Goal: Information Seeking & Learning: Find specific fact

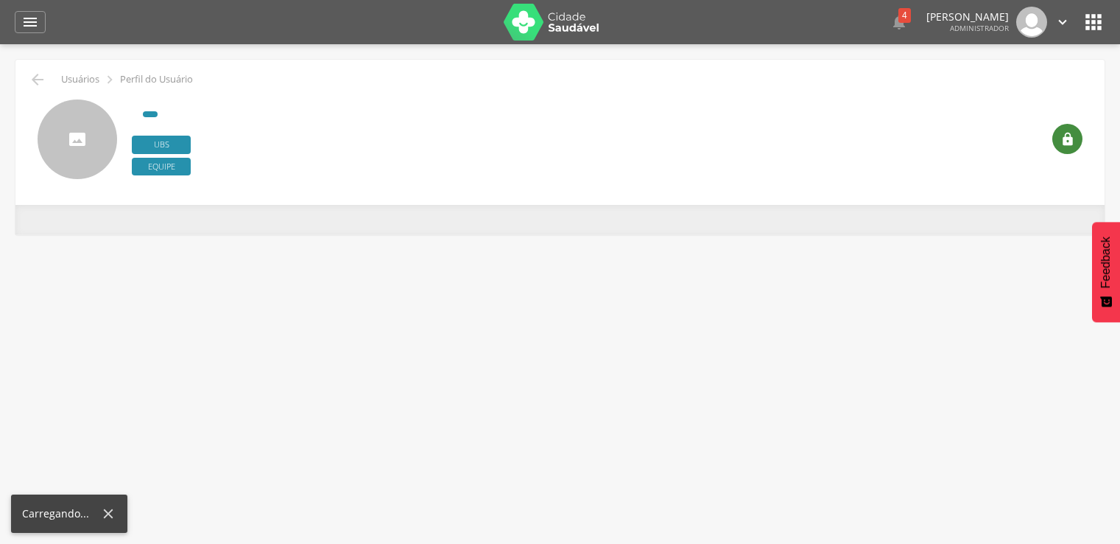
click at [1067, 152] on div "" at bounding box center [1068, 139] width 30 height 30
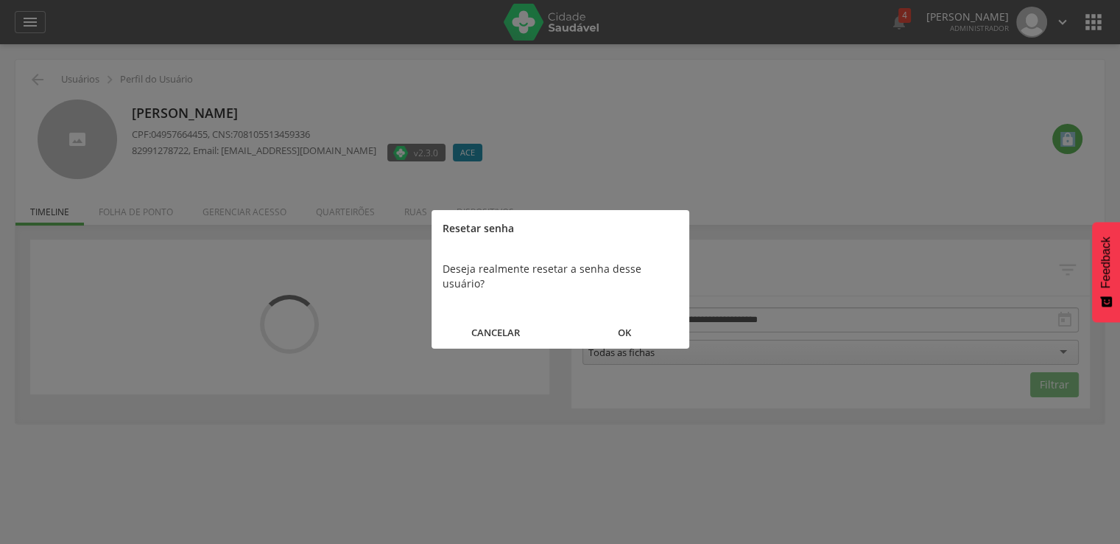
click at [617, 323] on button "OK" at bounding box center [625, 333] width 129 height 32
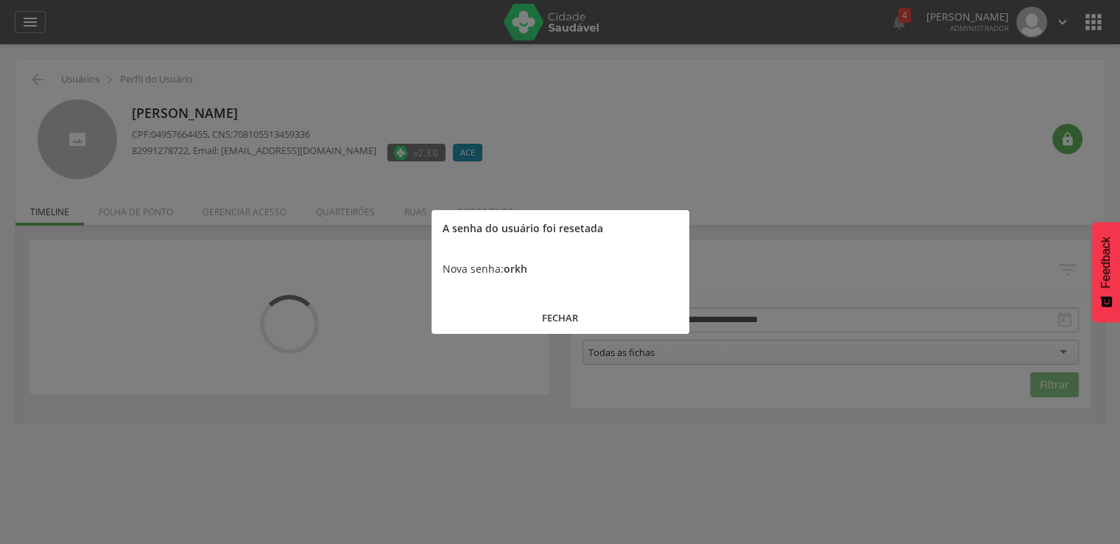
click at [523, 269] on b "orkh" at bounding box center [516, 268] width 24 height 14
copy b "orkh"
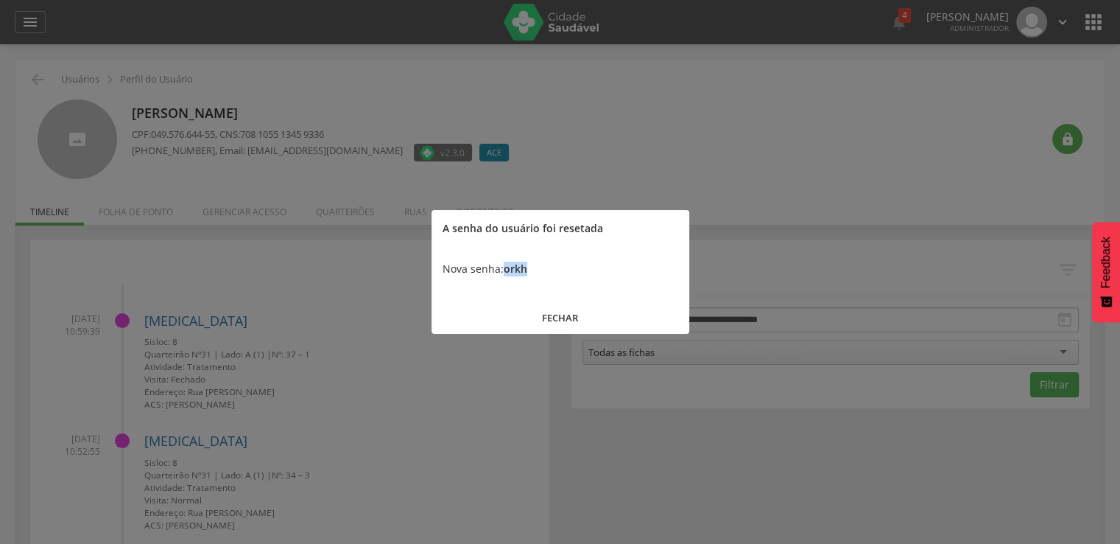
click at [572, 310] on button "FECHAR" at bounding box center [561, 318] width 258 height 32
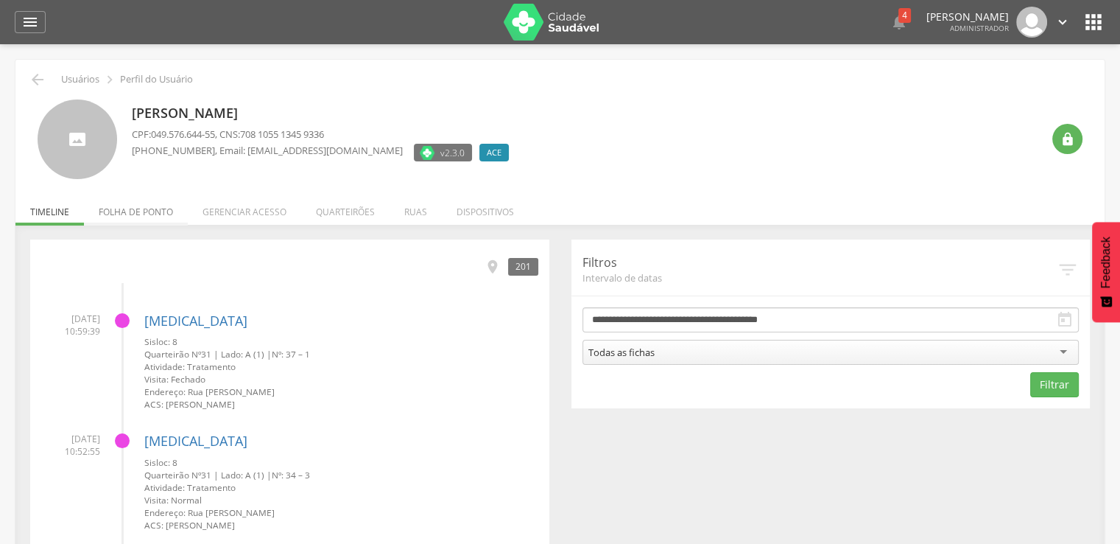
click at [164, 197] on li "Folha de ponto" at bounding box center [136, 208] width 104 height 35
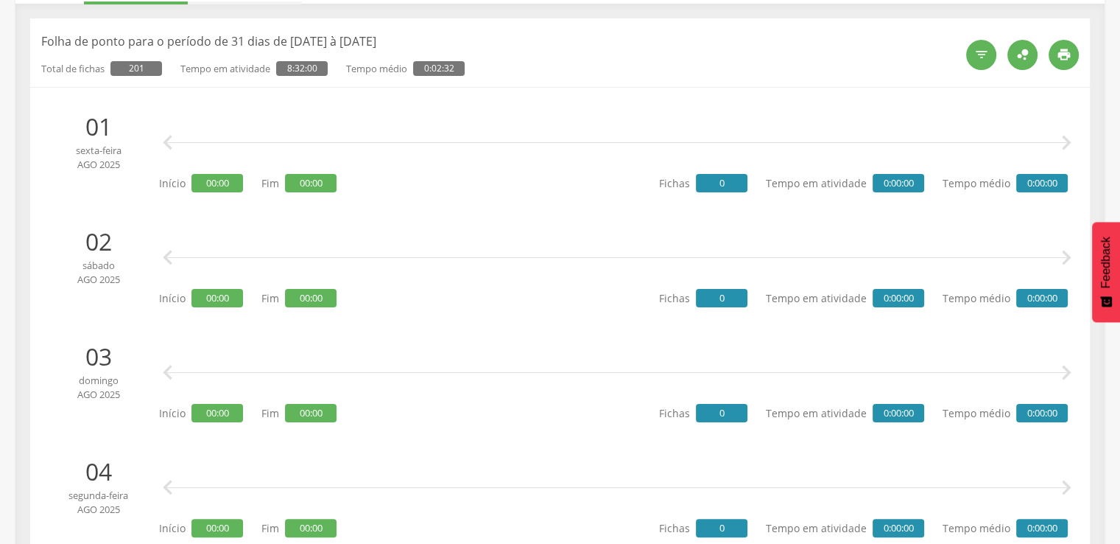
scroll to position [147, 0]
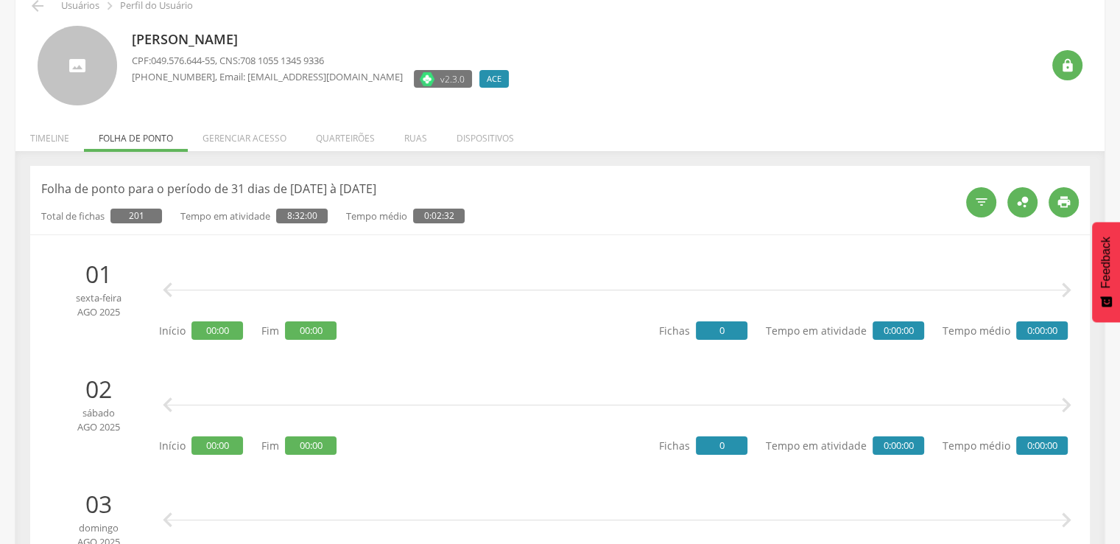
drag, startPoint x: 224, startPoint y: 133, endPoint x: 213, endPoint y: 174, distance: 42.0
click at [224, 136] on li "Gerenciar acesso" at bounding box center [244, 134] width 113 height 35
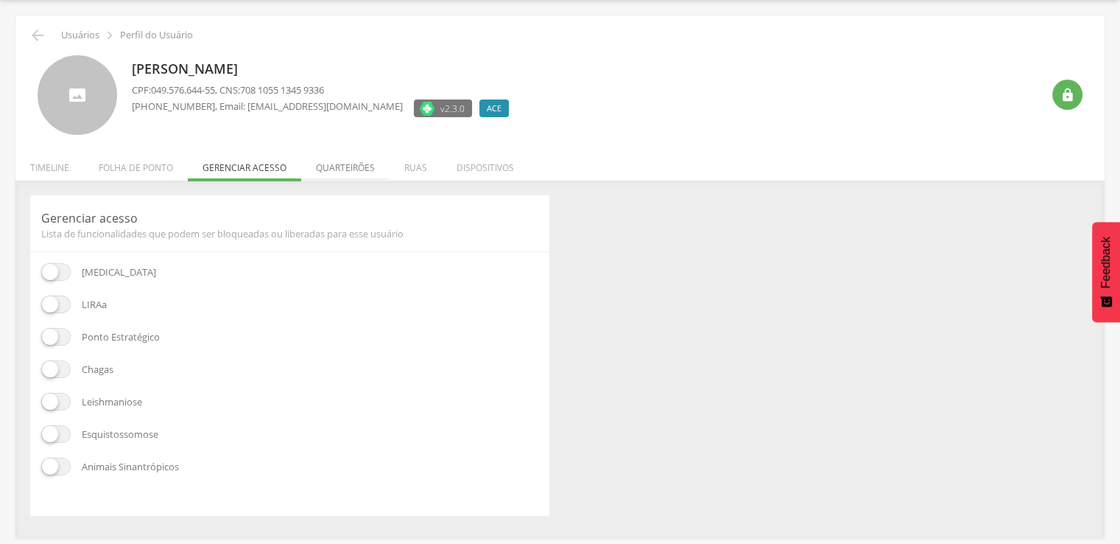
click at [359, 166] on li "Quarteirões" at bounding box center [345, 164] width 88 height 35
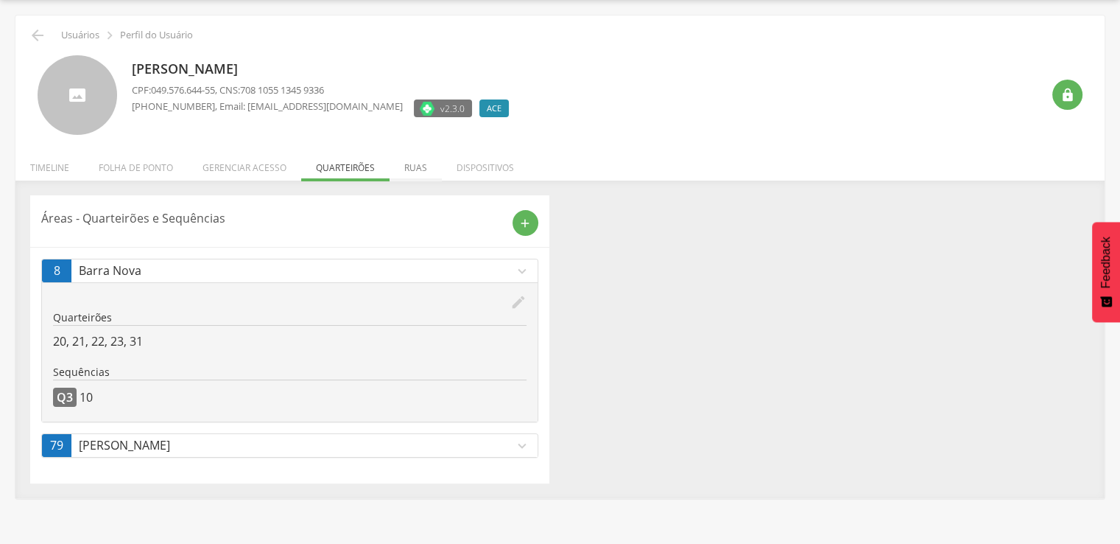
click at [404, 156] on li "Ruas" at bounding box center [416, 164] width 52 height 35
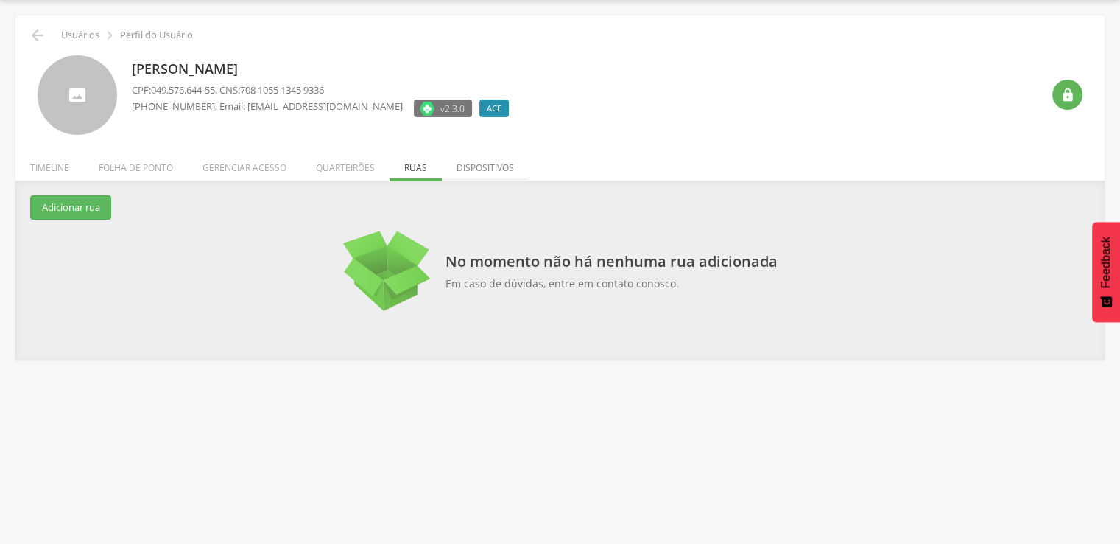
click at [492, 155] on li "Dispositivos" at bounding box center [485, 164] width 87 height 35
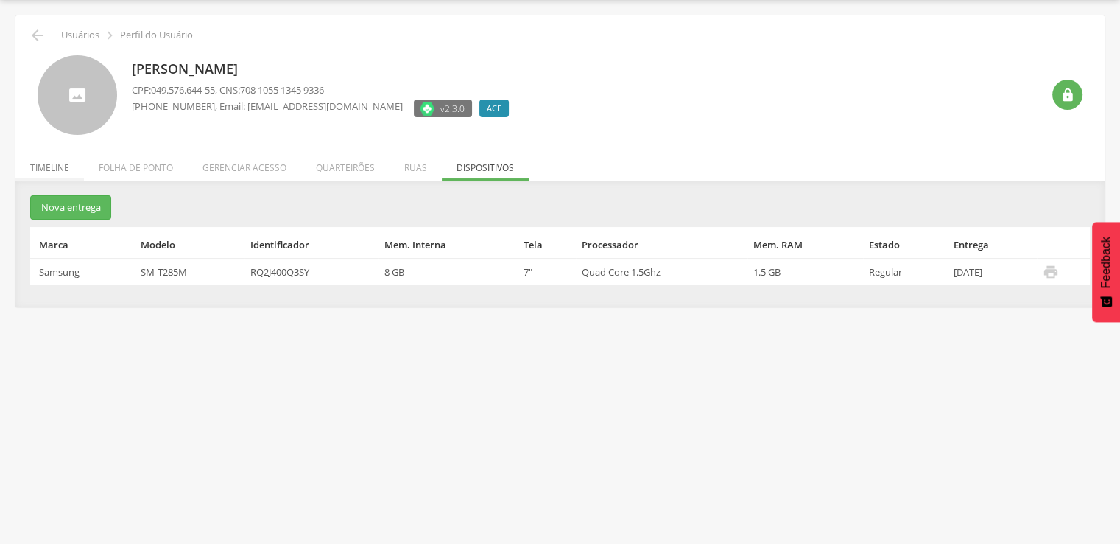
click at [61, 160] on li "Timeline" at bounding box center [49, 164] width 69 height 35
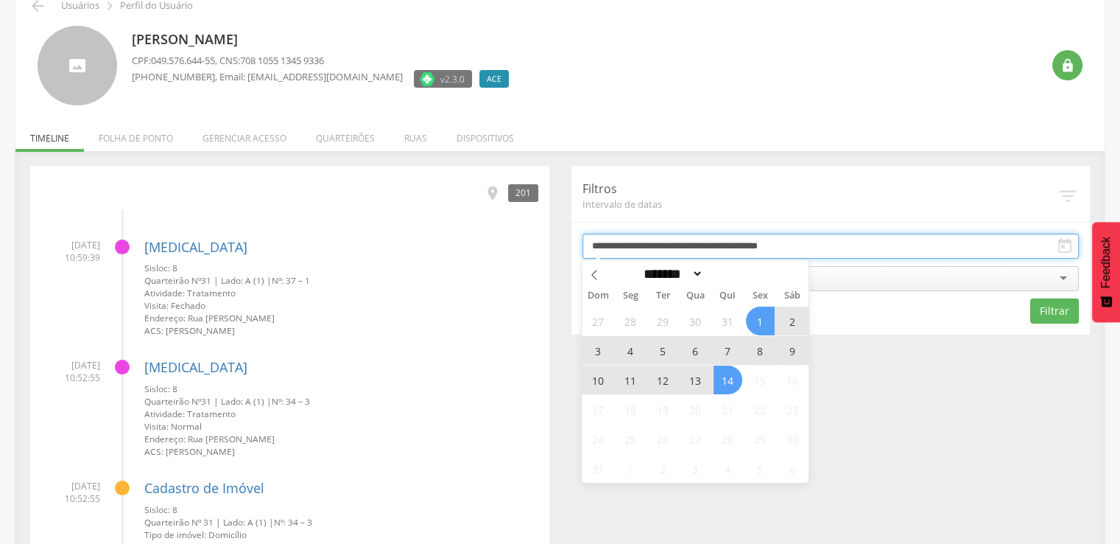
click at [692, 242] on input "**********" at bounding box center [831, 245] width 497 height 25
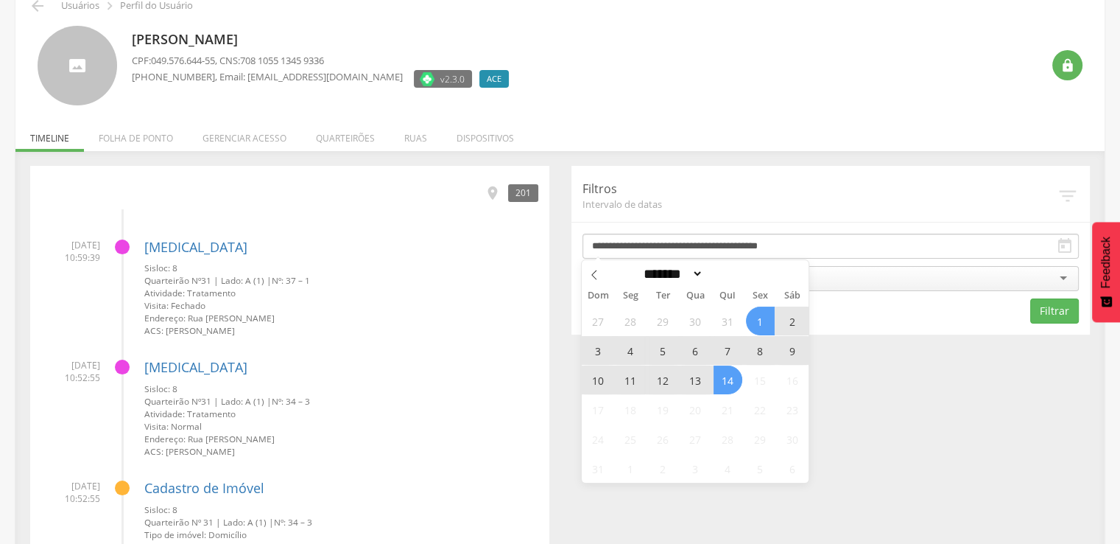
click at [723, 374] on span "14" at bounding box center [728, 379] width 29 height 29
type input "**********"
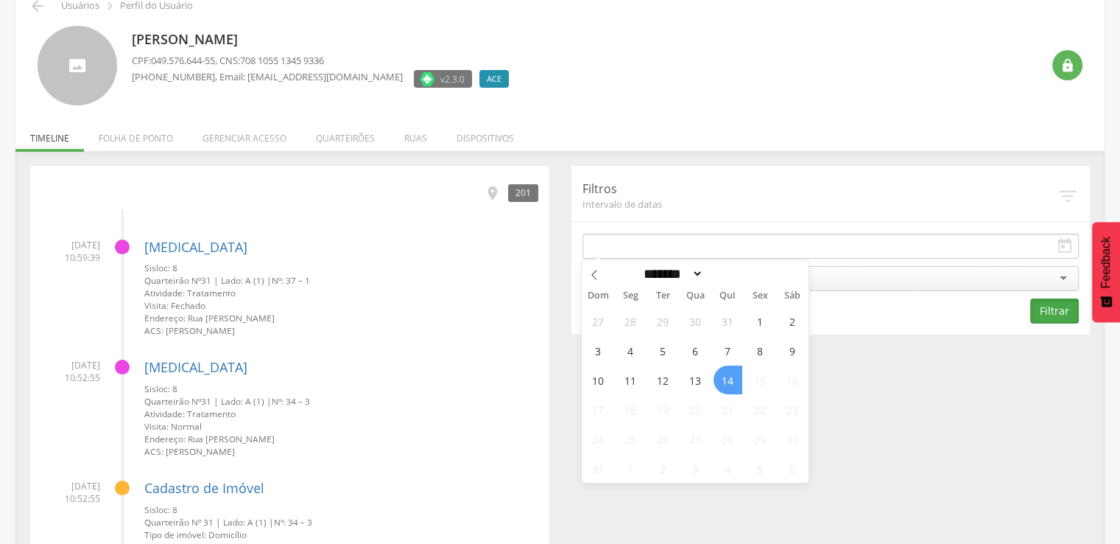
click at [1046, 322] on button "Filtrar" at bounding box center [1054, 310] width 49 height 25
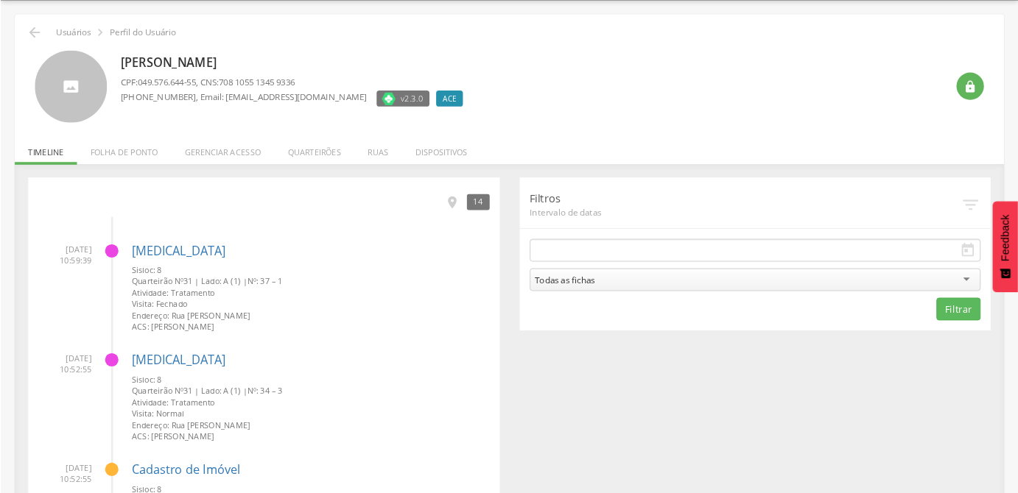
scroll to position [0, 0]
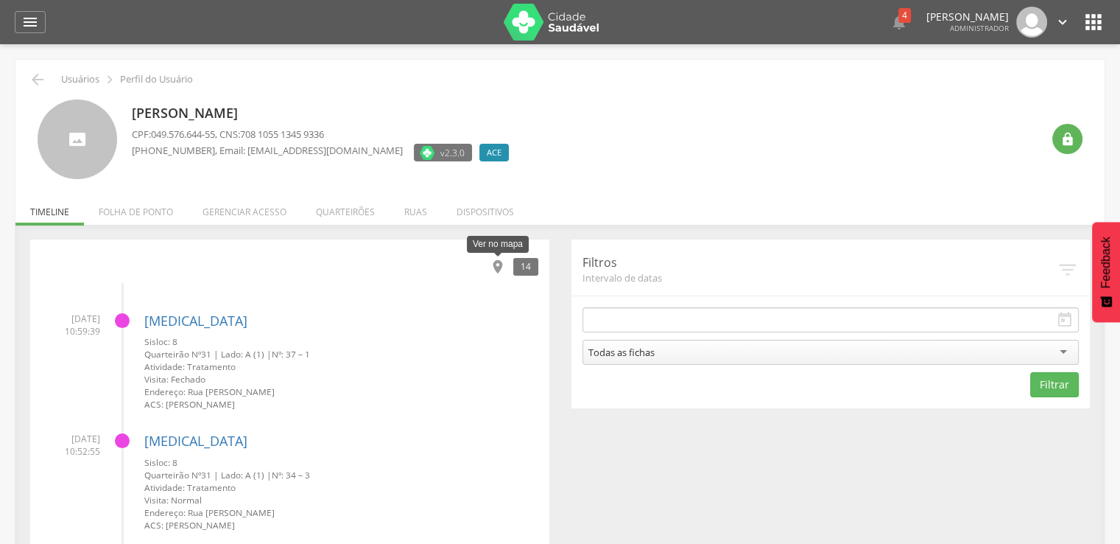
click at [492, 266] on icon "" at bounding box center [498, 267] width 16 height 16
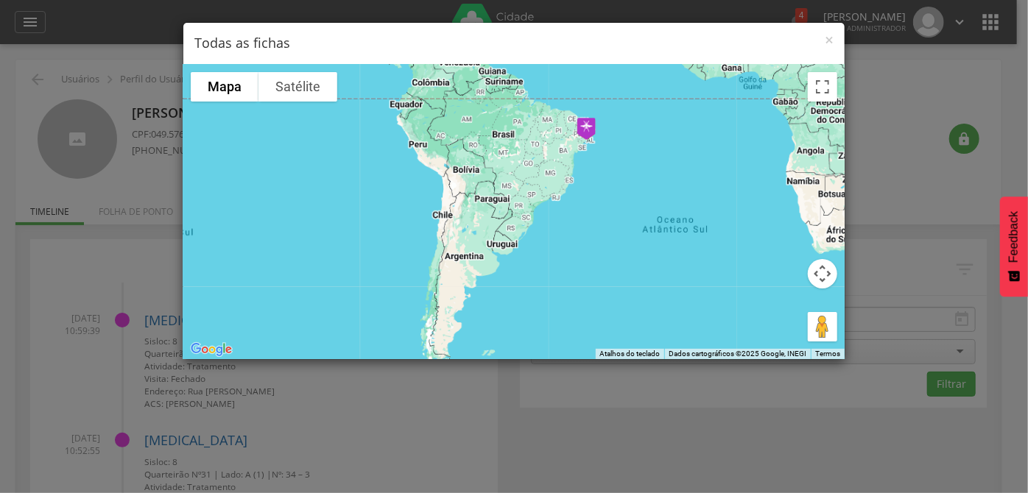
click at [823, 35] on h4 "Todas as fichas" at bounding box center [513, 43] width 639 height 19
click at [832, 46] on span "×" at bounding box center [829, 39] width 9 height 21
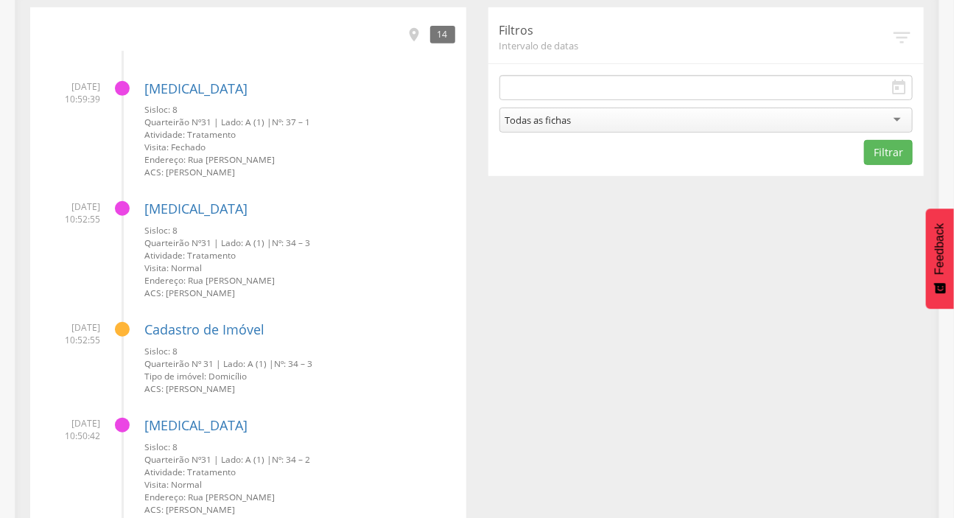
scroll to position [299, 0]
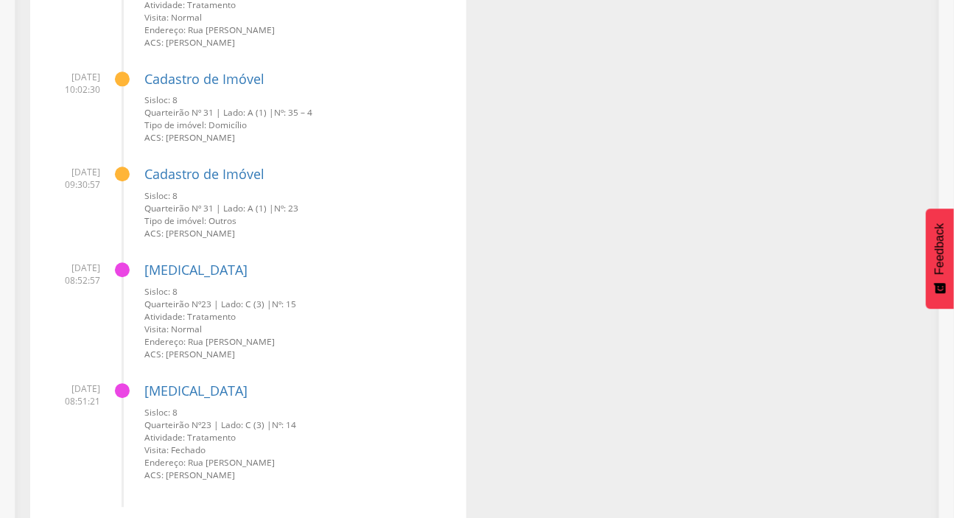
scroll to position [1370, 0]
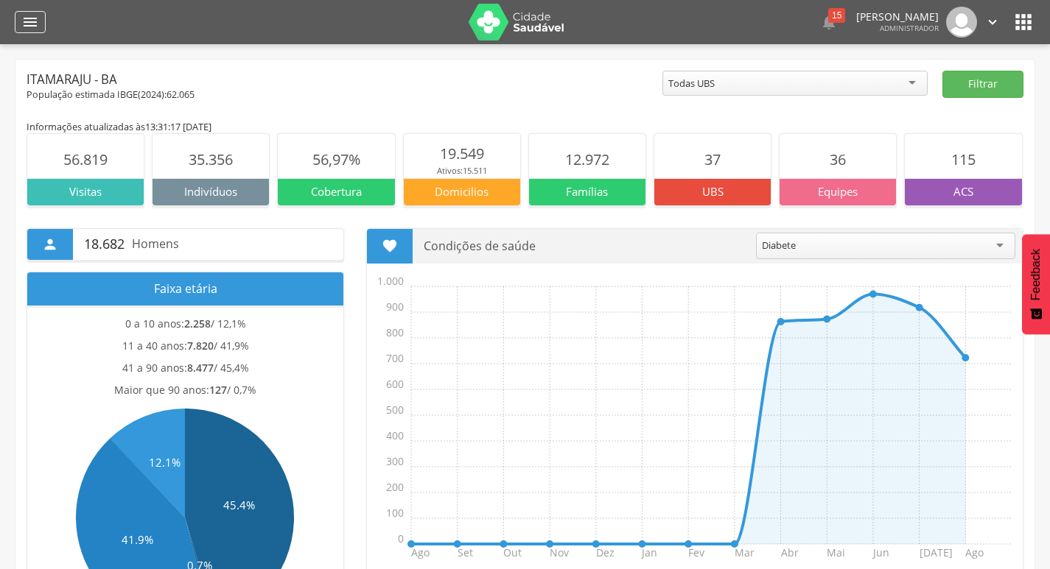
click at [37, 16] on icon "" at bounding box center [30, 22] width 18 height 18
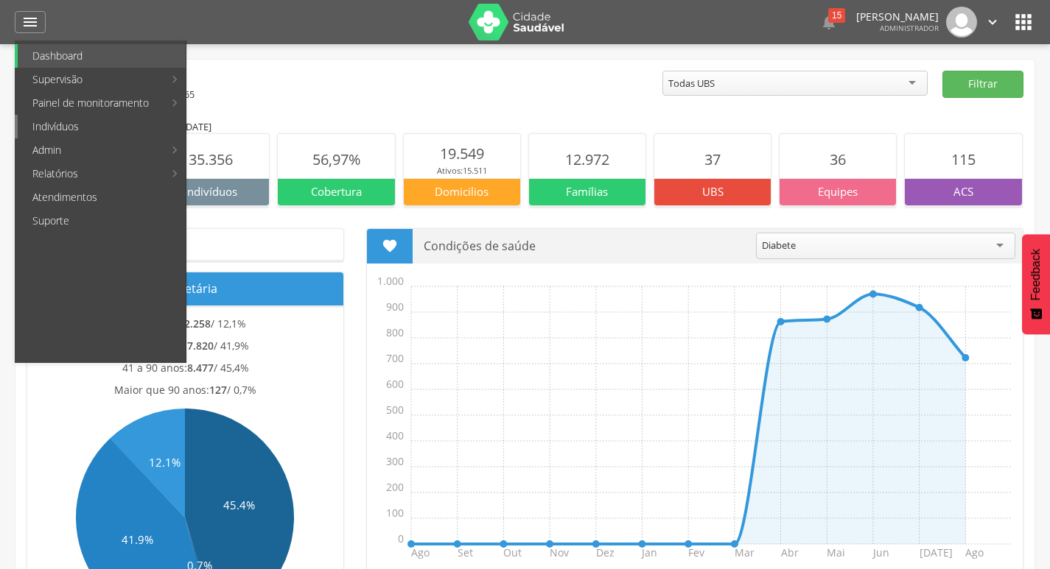
click at [49, 127] on link "Indivíduos" at bounding box center [102, 127] width 168 height 24
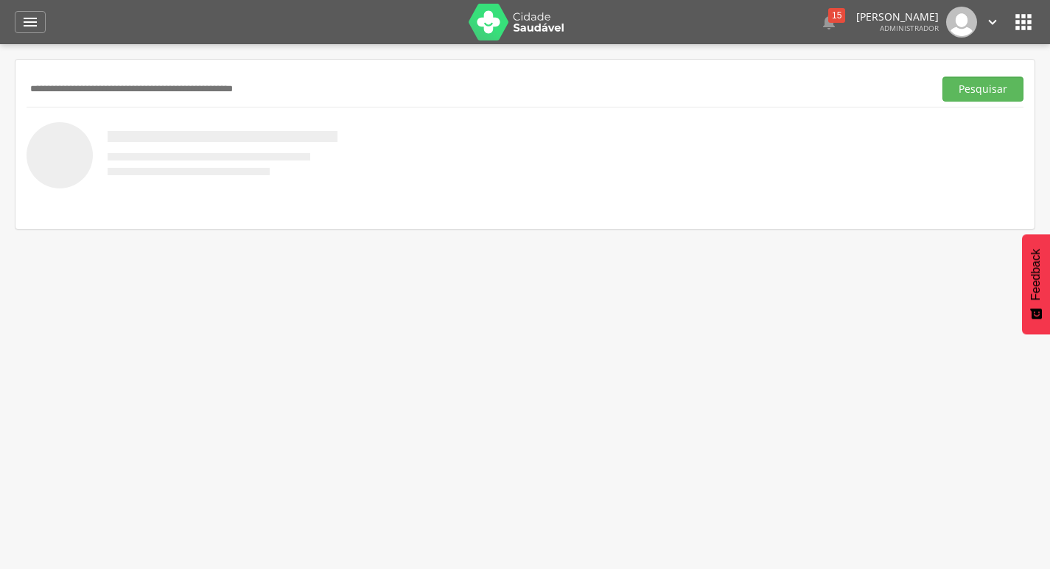
click at [477, 80] on input "text" at bounding box center [477, 89] width 901 height 25
type input "**********"
click at [942, 77] on button "Pesquisar" at bounding box center [982, 89] width 81 height 25
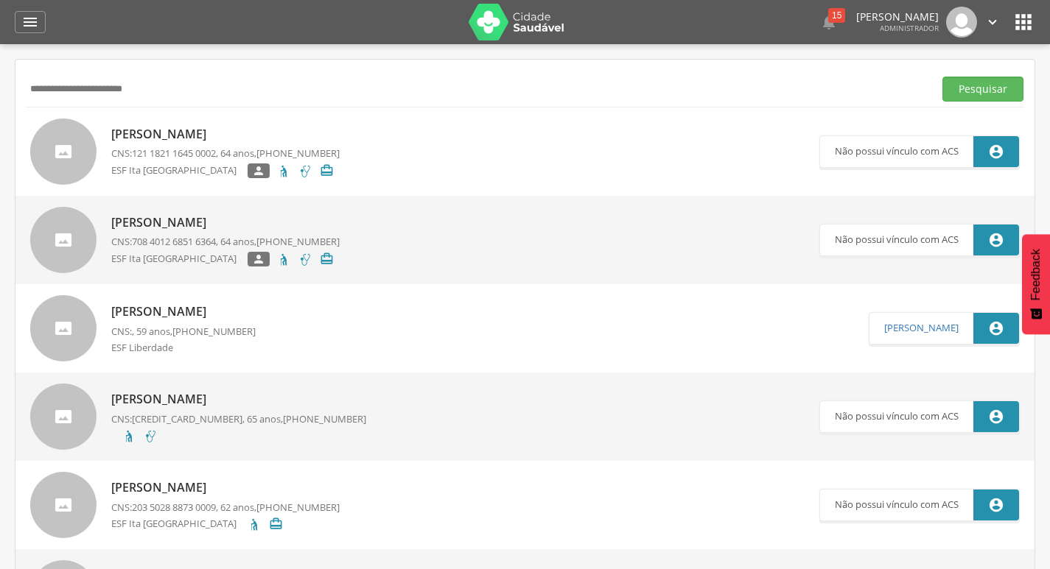
click at [259, 124] on div "[PERSON_NAME] CNS: 121 1821 1645 0002 , 64 anos, [PHONE_NUMBER] ESF Ita Brasil …" at bounding box center [225, 152] width 228 height 61
type input "**********"
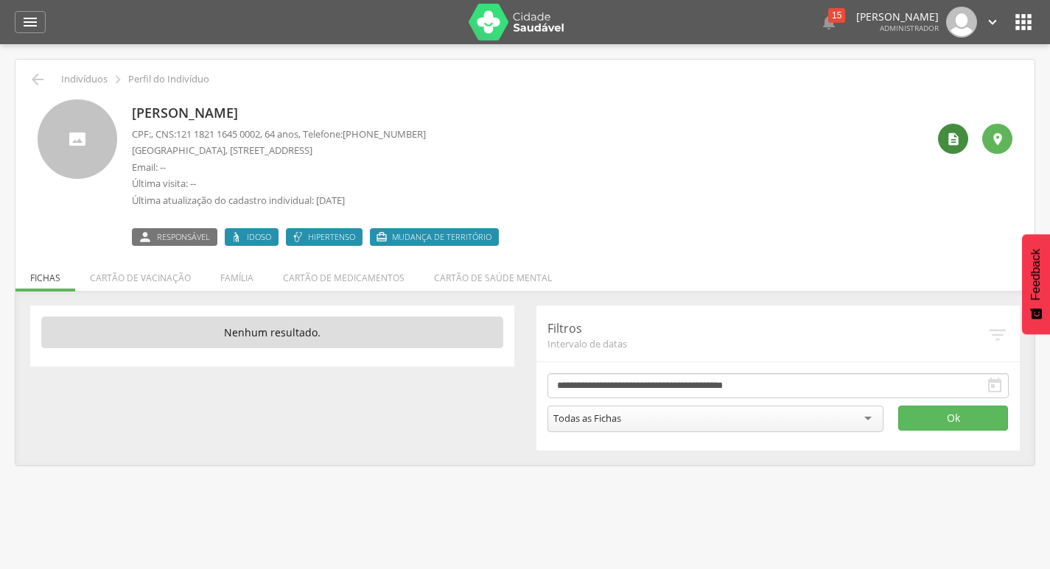
click at [957, 136] on icon "" at bounding box center [953, 139] width 15 height 15
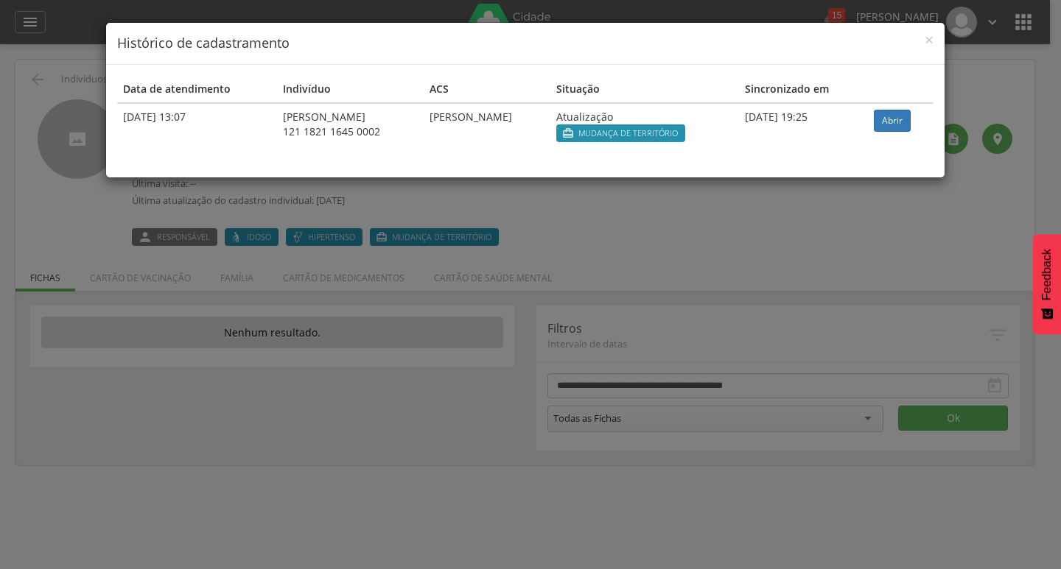
click at [822, 119] on td "[DATE] 19:25" at bounding box center [803, 127] width 129 height 49
click at [823, 125] on td "[DATE] 19:25" at bounding box center [803, 127] width 129 height 49
drag, startPoint x: 593, startPoint y: 507, endPoint x: 504, endPoint y: 480, distance: 93.0
click at [559, 499] on div "× Histórico de cadastramento Data de atendimento Indivíduo ACS Situação Sincron…" at bounding box center [530, 284] width 1061 height 569
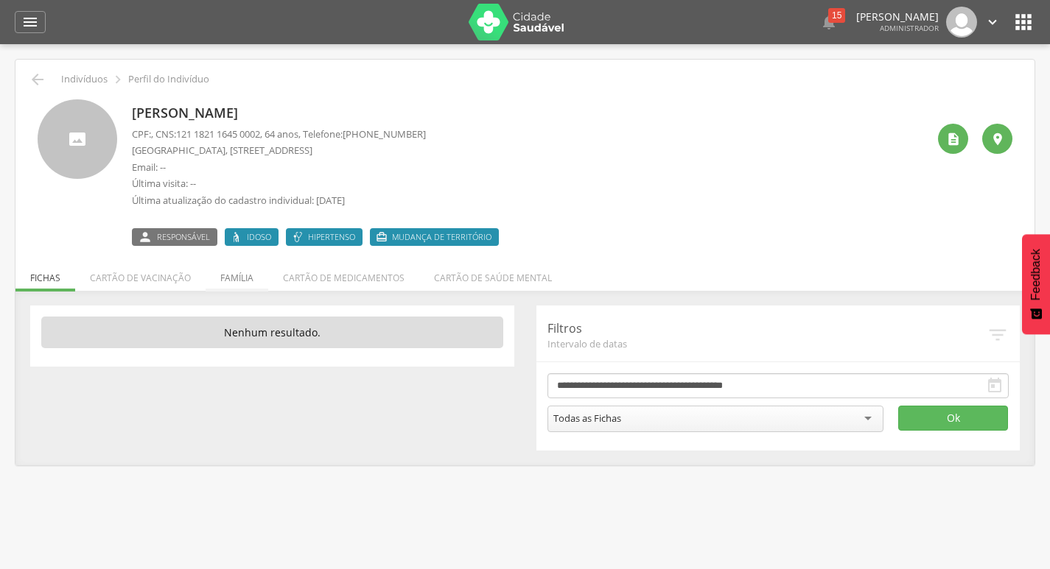
click at [236, 287] on li "Família" at bounding box center [237, 274] width 63 height 35
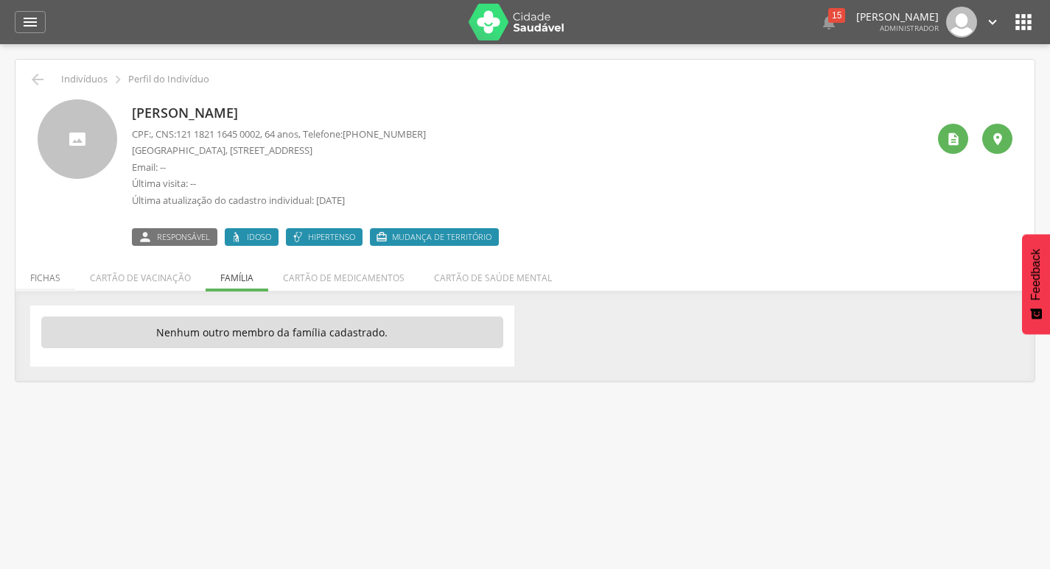
click at [46, 279] on li "Fichas" at bounding box center [45, 274] width 60 height 35
